Goal: Check status

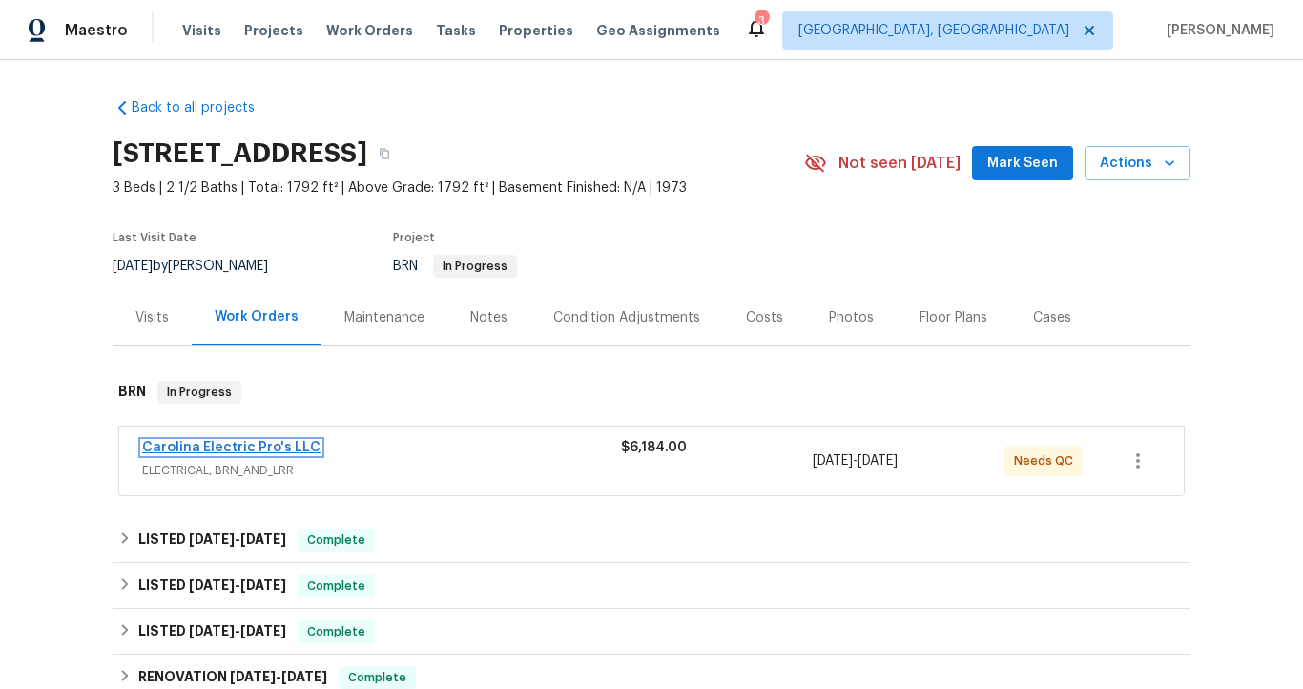
click at [282, 445] on link "Carolina Electric Pro's LLC" at bounding box center [231, 447] width 178 height 13
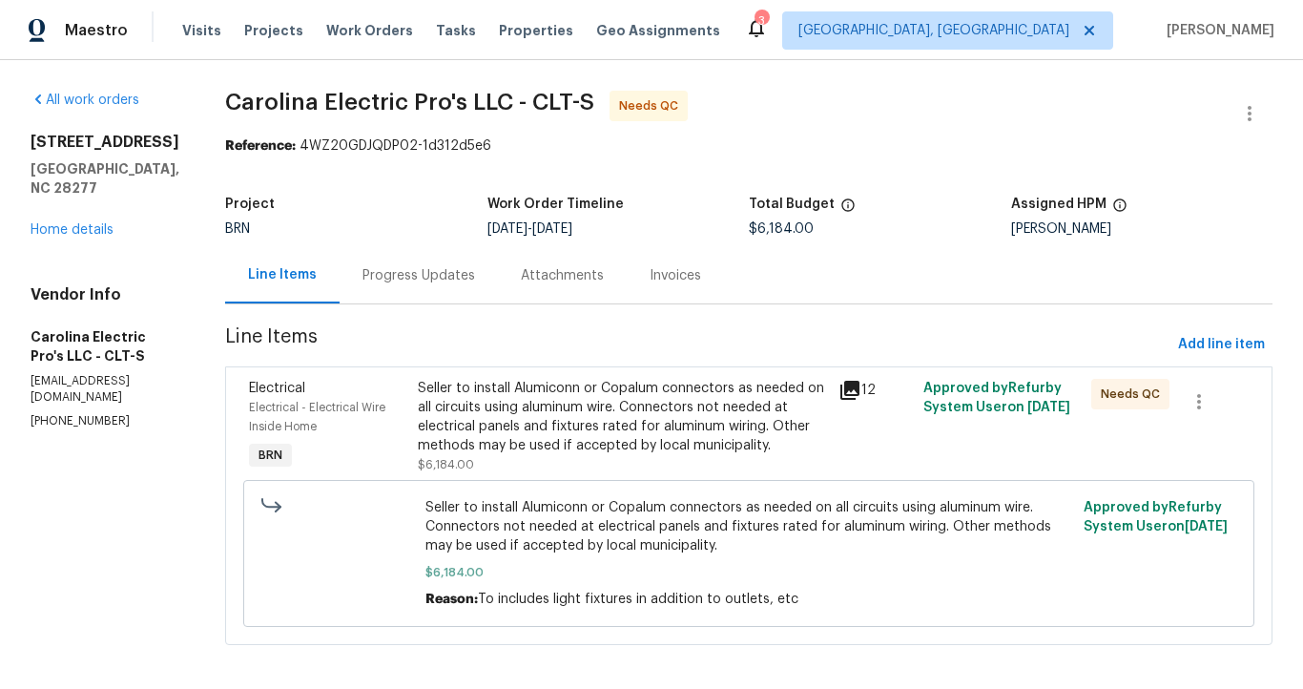
click at [655, 274] on div "Invoices" at bounding box center [675, 275] width 97 height 56
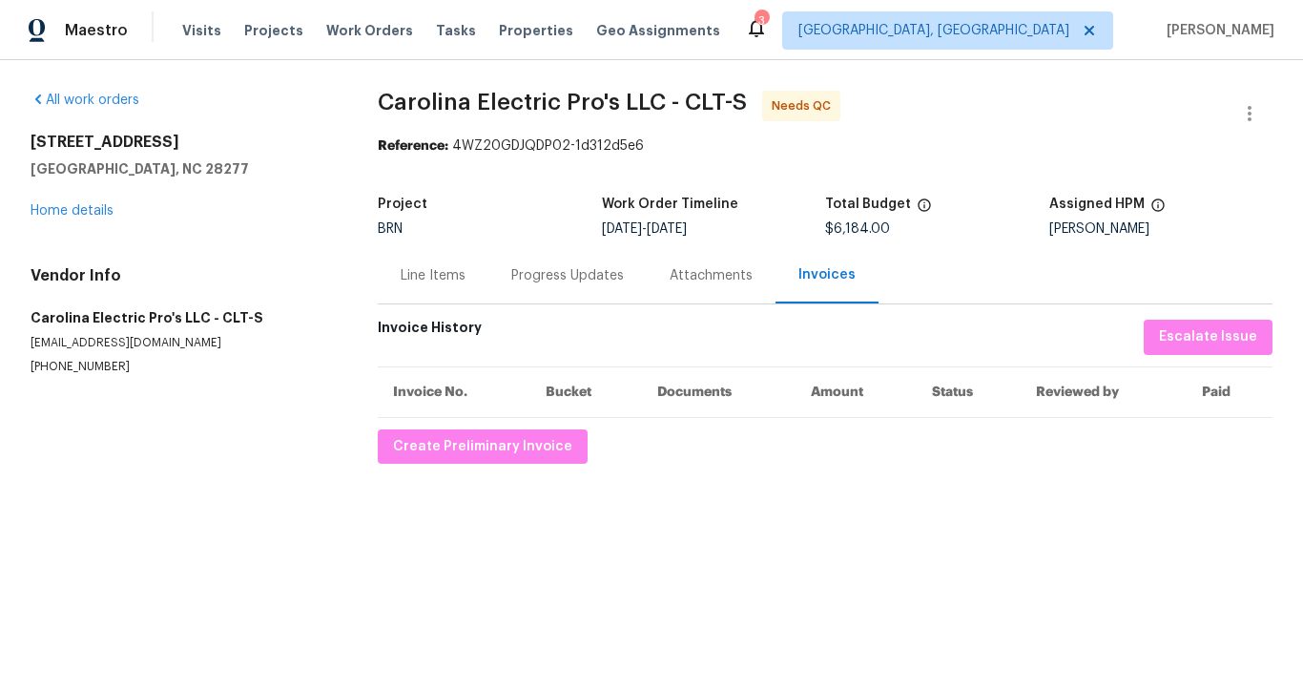
click at [461, 272] on div "Line Items" at bounding box center [433, 275] width 65 height 19
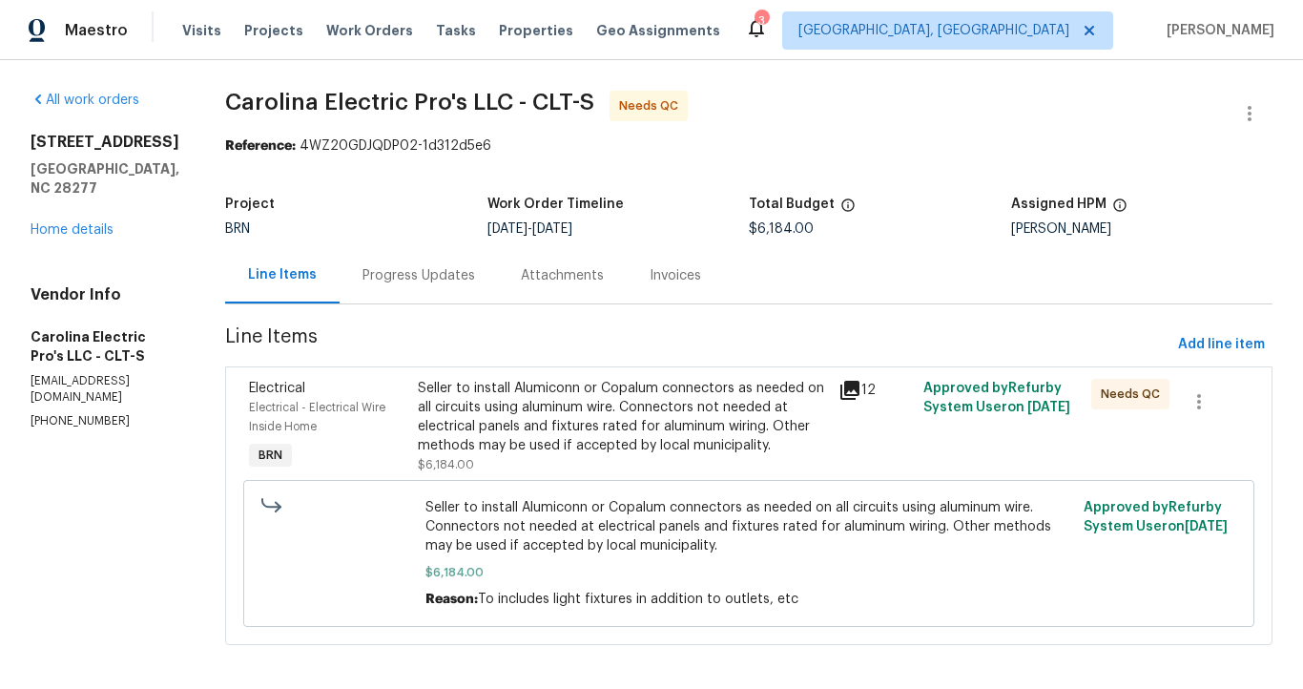
click at [466, 278] on div "Progress Updates" at bounding box center [418, 275] width 113 height 19
